Goal: Find contact information: Find contact information

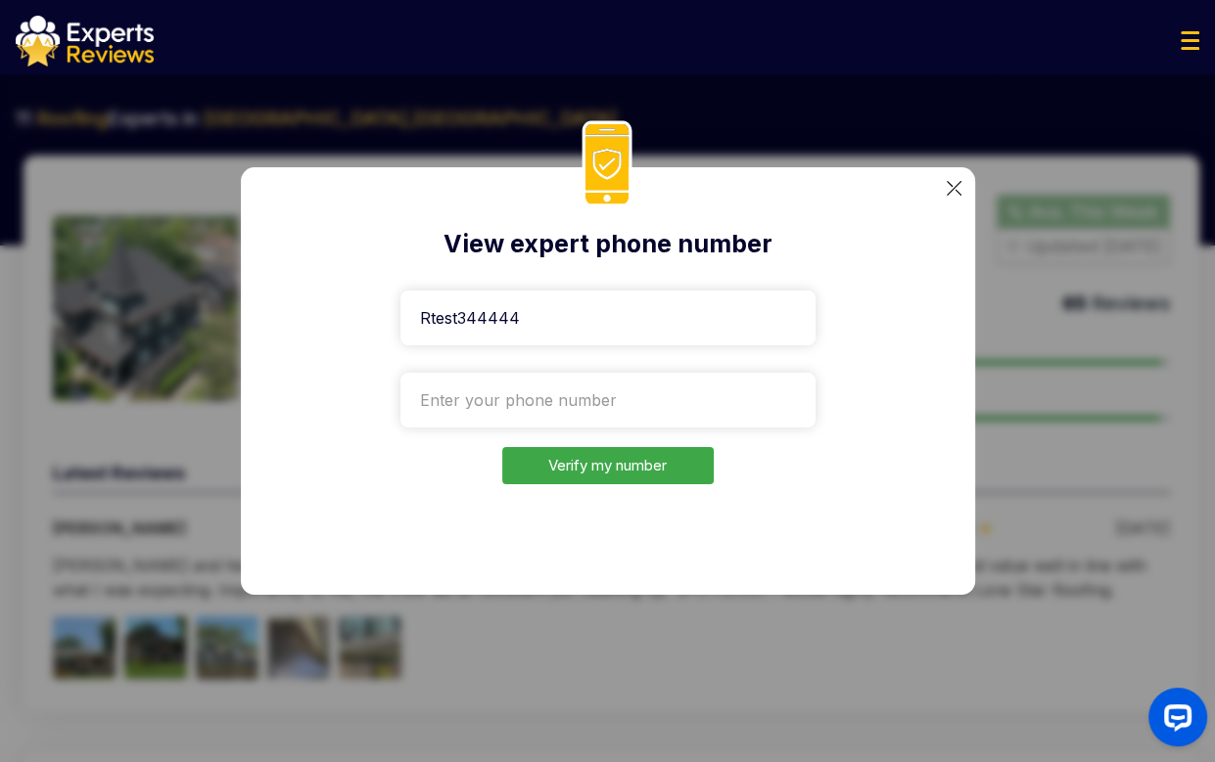
type input "Rtest344444"
click at [564, 404] on input "tel" at bounding box center [607, 400] width 415 height 55
click at [1134, 578] on div "View expert phone number Rtest344444 Verify my number" at bounding box center [607, 381] width 1215 height 762
drag, startPoint x: 548, startPoint y: 416, endPoint x: 539, endPoint y: 411, distance: 10.1
click at [544, 413] on input "tel" at bounding box center [607, 400] width 415 height 55
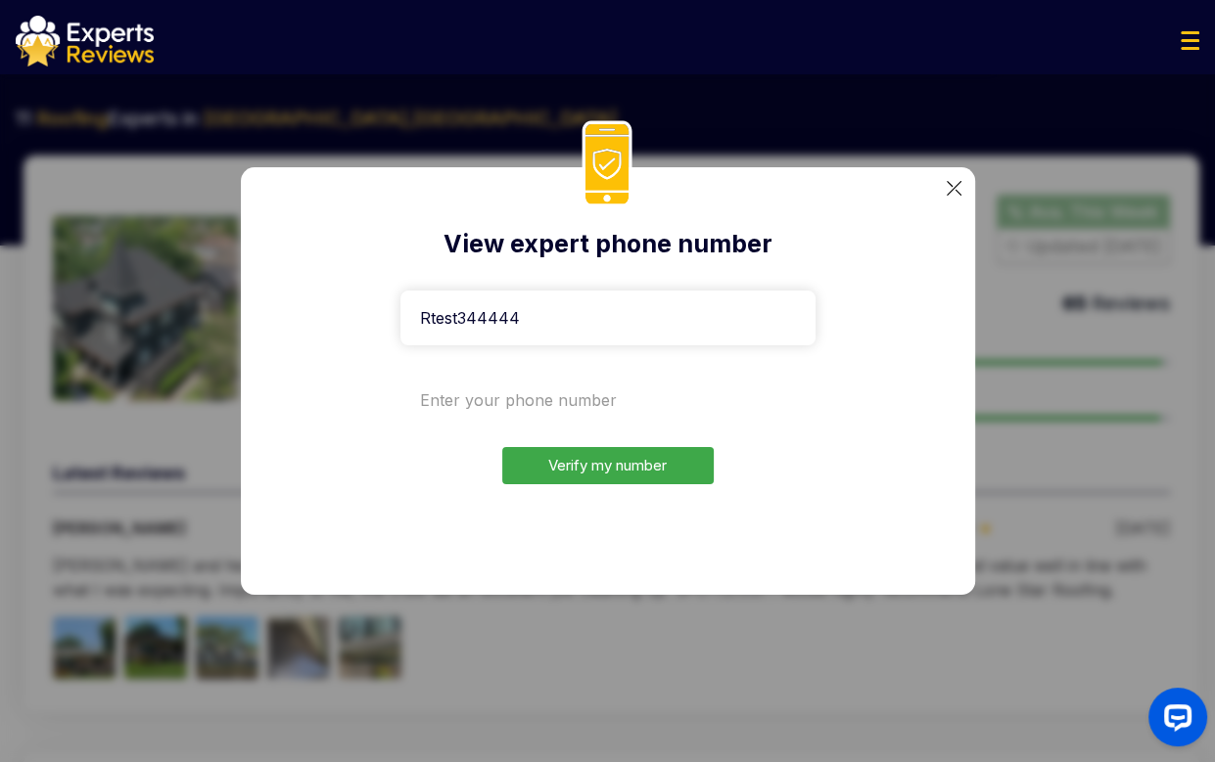
paste input "[PHONE_NUMBER]"
type input "[PHONE_NUMBER]"
click at [572, 471] on button "Verify my number" at bounding box center [607, 466] width 211 height 38
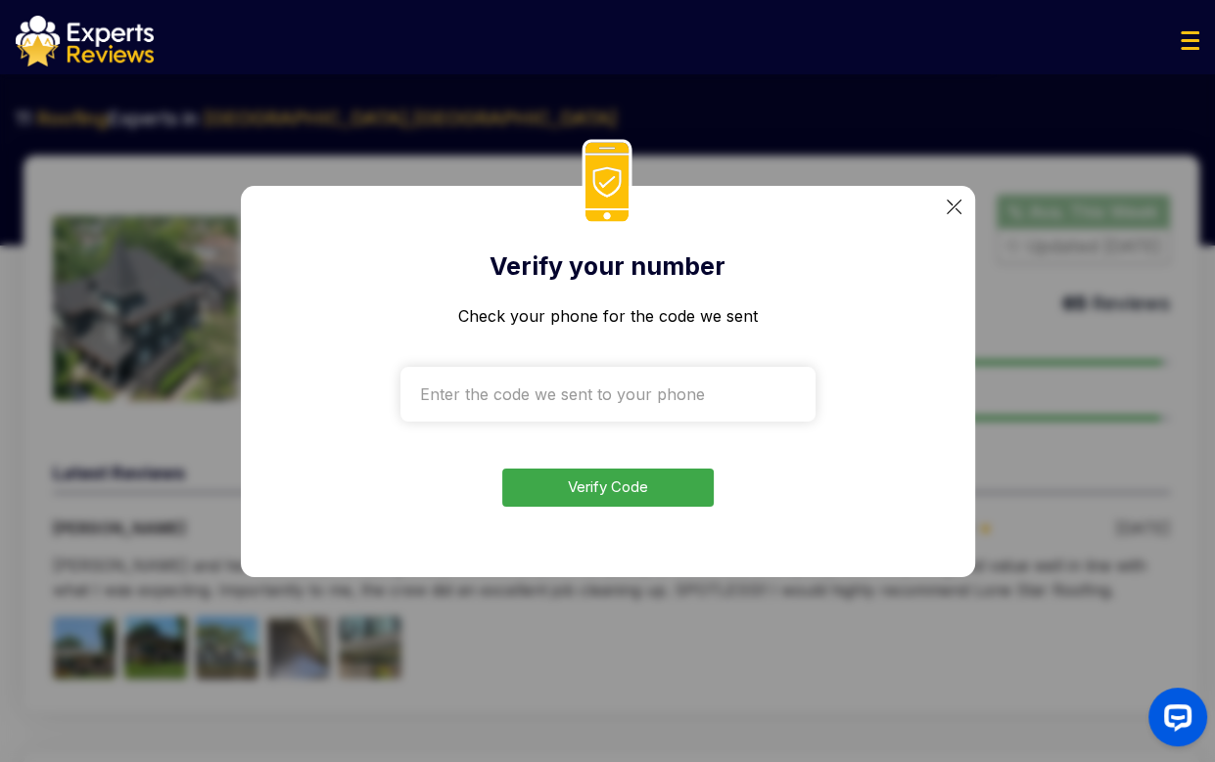
click at [1110, 323] on div "Verify your number Check your phone for the code we sent Verify Code" at bounding box center [607, 381] width 1215 height 762
click at [619, 409] on input "text" at bounding box center [607, 394] width 415 height 55
click at [603, 508] on div "Verify your number Check your phone for the code we sent Verify Code" at bounding box center [608, 381] width 734 height 391
click at [604, 505] on button "Verify Code" at bounding box center [607, 488] width 211 height 38
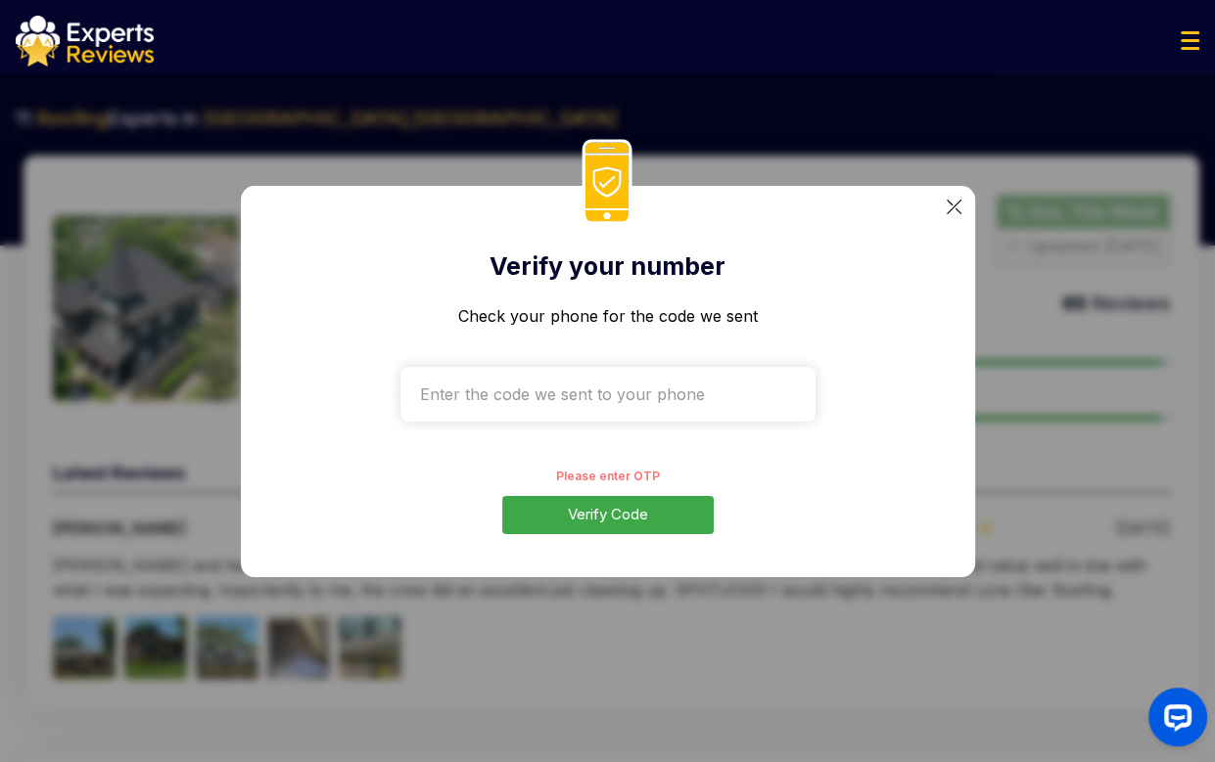
click at [614, 507] on button "Verify Code" at bounding box center [607, 515] width 211 height 38
click at [548, 403] on input "text" at bounding box center [607, 394] width 415 height 55
type input "1112"
click at [562, 512] on button "Verify Code" at bounding box center [607, 515] width 211 height 38
click at [579, 512] on button "Verify Code" at bounding box center [607, 515] width 211 height 38
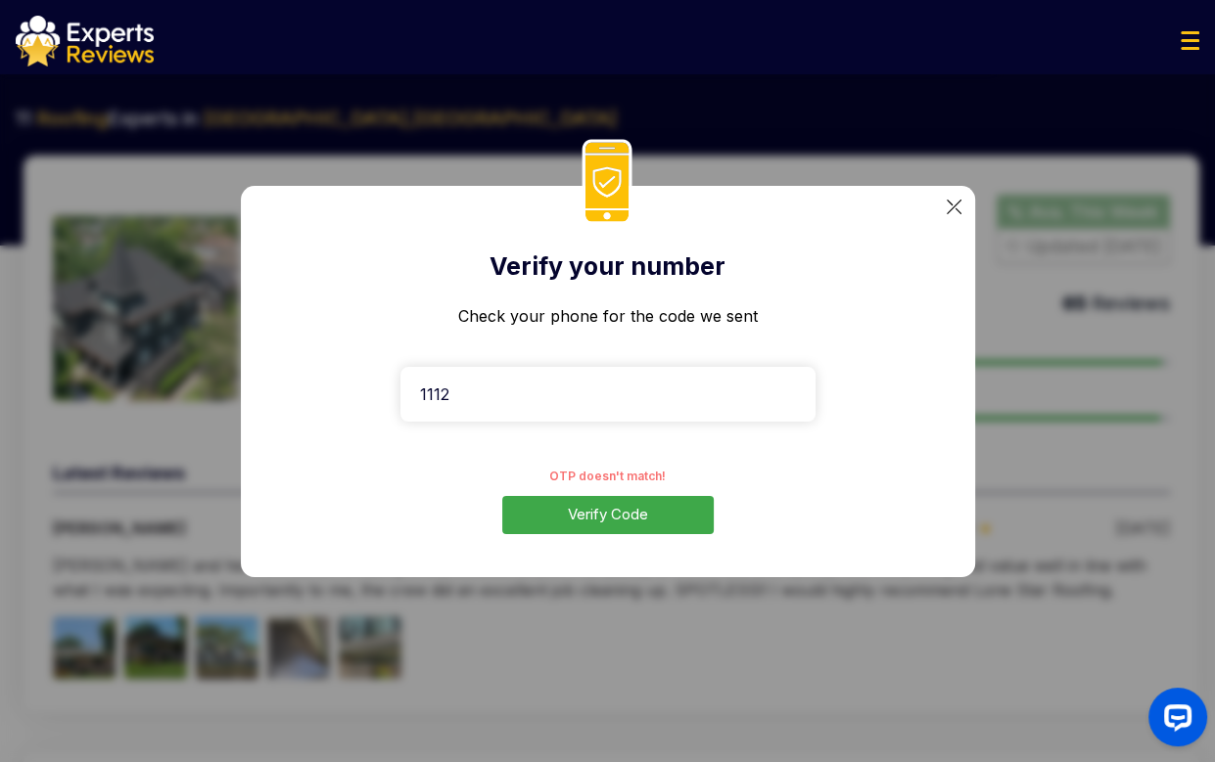
click at [524, 400] on input "1112" at bounding box center [607, 394] width 415 height 55
drag, startPoint x: 524, startPoint y: 400, endPoint x: 428, endPoint y: 396, distance: 96.0
click at [428, 396] on input "1112" at bounding box center [607, 394] width 415 height 55
click at [948, 208] on img at bounding box center [953, 207] width 15 height 15
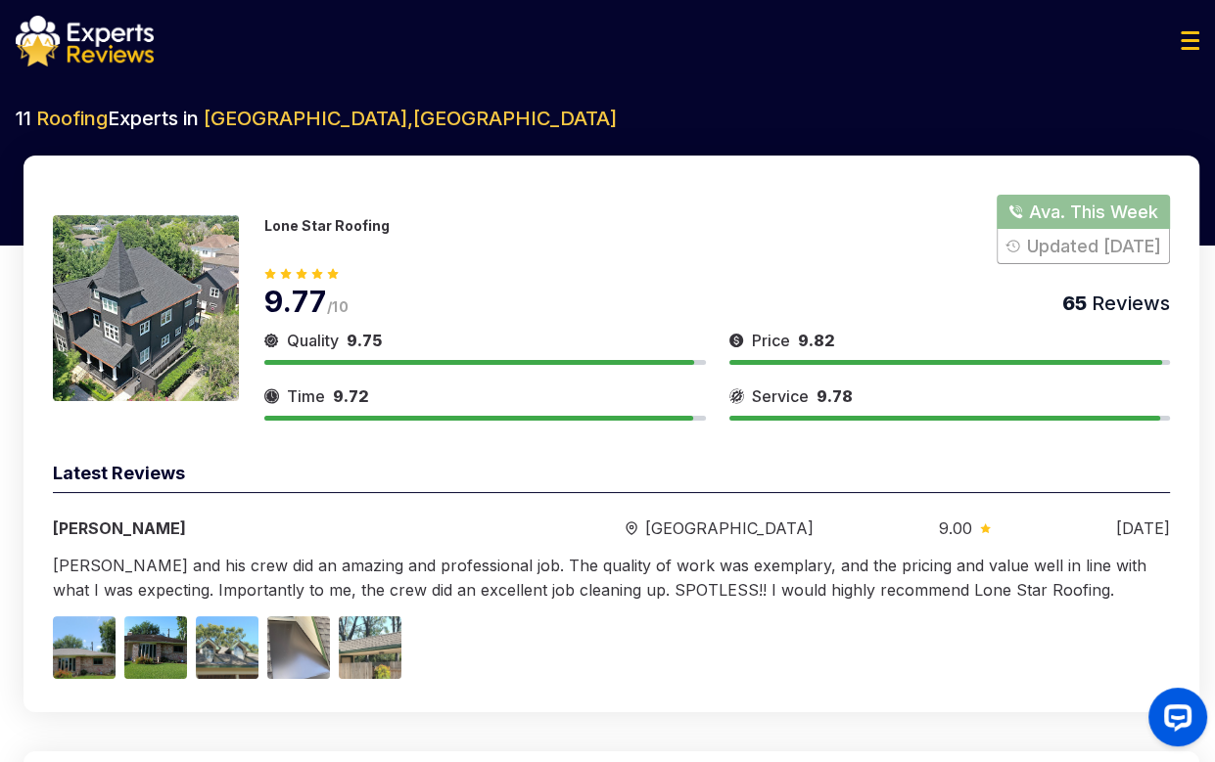
click at [1086, 218] on button "Show Number" at bounding box center [1082, 229] width 173 height 69
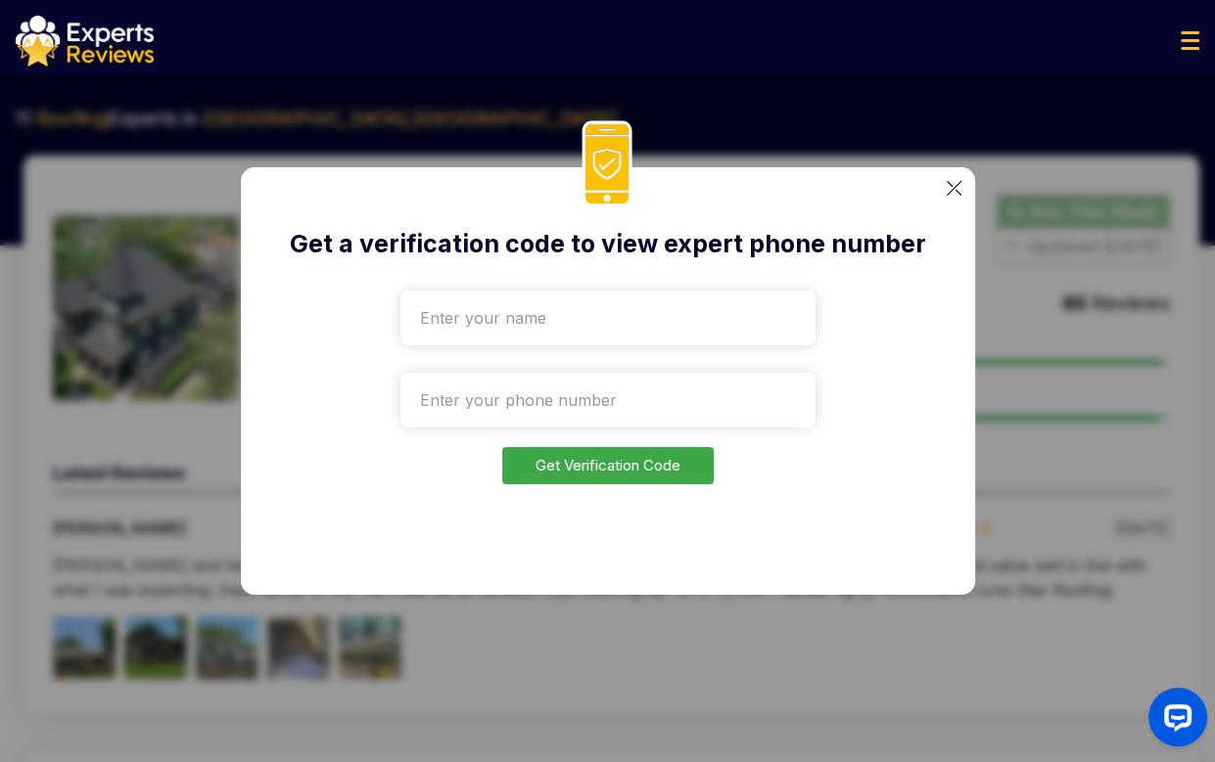
click at [615, 323] on input "text" at bounding box center [607, 318] width 415 height 55
type input "Rtest11111111111111"
drag, startPoint x: 1116, startPoint y: 457, endPoint x: 779, endPoint y: 422, distance: 338.5
click at [803, 424] on div "Get a verification code to view expert phone number Rtest11111111111111 Get Ver…" at bounding box center [607, 381] width 1215 height 762
click at [661, 413] on input "tel" at bounding box center [607, 400] width 415 height 55
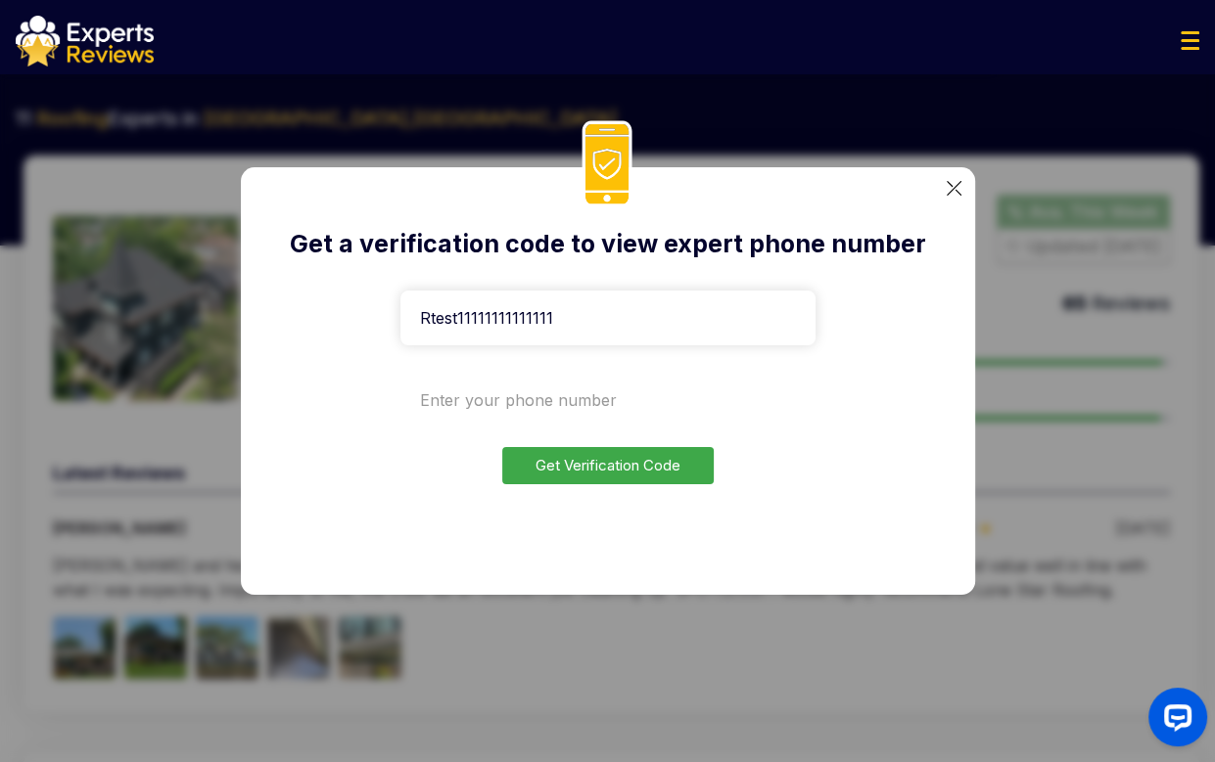
paste input "[PHONE_NUMBER]"
type input "[PHONE_NUMBER]"
click at [608, 477] on button "Get Verification Code" at bounding box center [607, 466] width 211 height 38
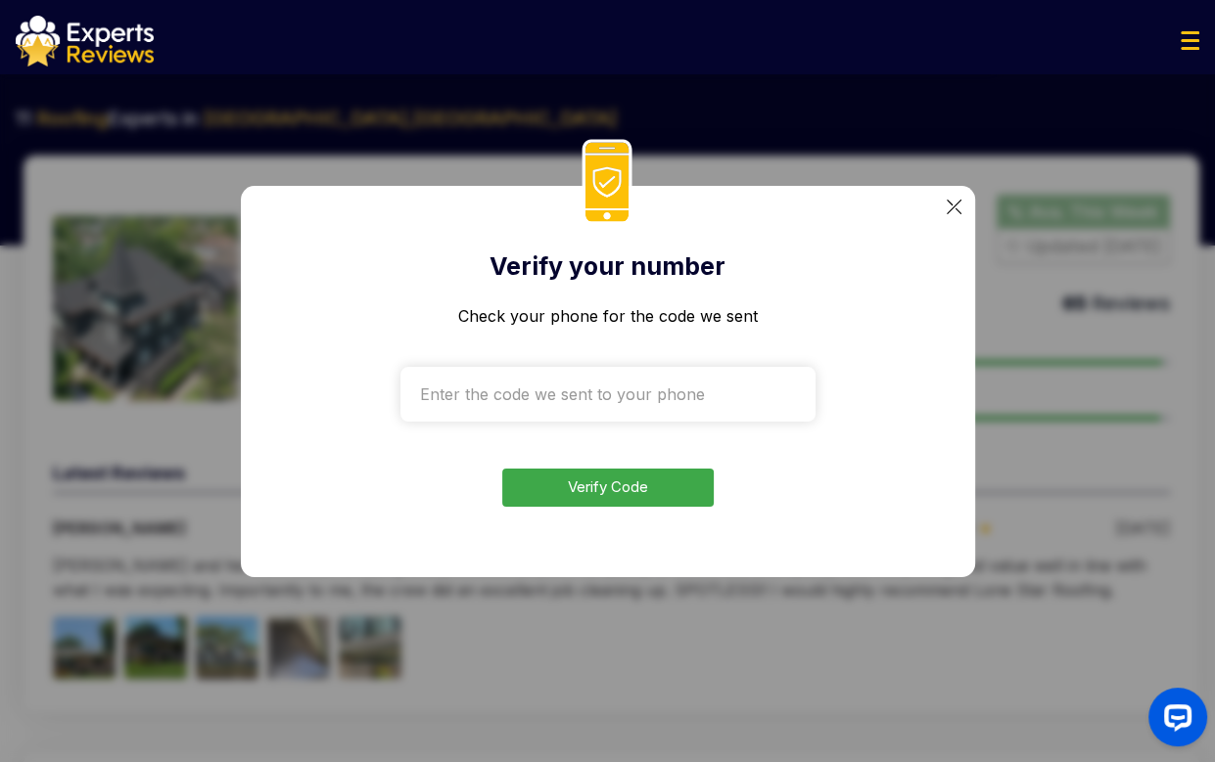
drag, startPoint x: 1112, startPoint y: 288, endPoint x: 1101, endPoint y: 285, distance: 11.2
click at [1103, 285] on div "Verify your number Check your phone for the code we sent Verify Code" at bounding box center [607, 381] width 1215 height 762
click at [1196, 322] on div "Verify your number Check your phone for the code we sent Verify Code" at bounding box center [607, 381] width 1215 height 762
click at [1112, 302] on div "Verify your number Check your phone for the code we sent Verify Code" at bounding box center [607, 381] width 1215 height 762
click at [955, 206] on img at bounding box center [953, 207] width 15 height 15
